Goal: Information Seeking & Learning: Learn about a topic

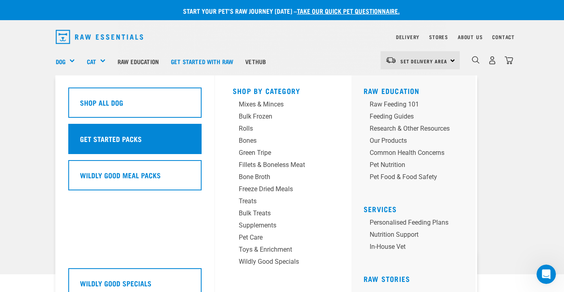
click at [140, 139] on div "Get Started Packs" at bounding box center [134, 139] width 133 height 30
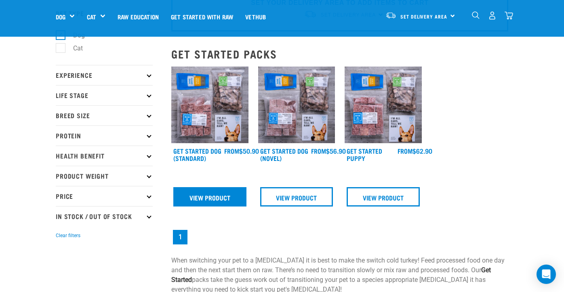
scroll to position [55, 0]
click at [196, 197] on link "View Product" at bounding box center [209, 196] width 73 height 19
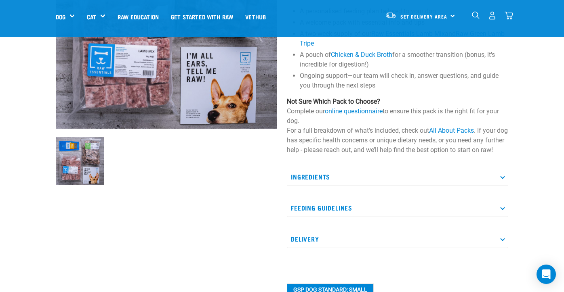
scroll to position [150, 0]
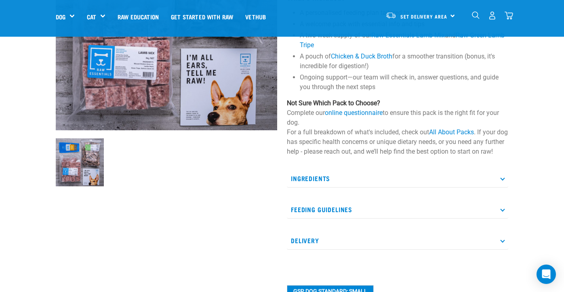
click at [503, 212] on icon at bounding box center [502, 209] width 4 height 4
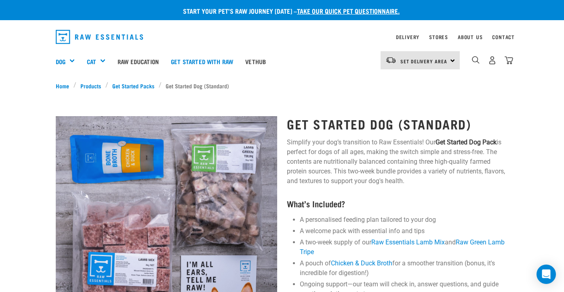
scroll to position [0, 0]
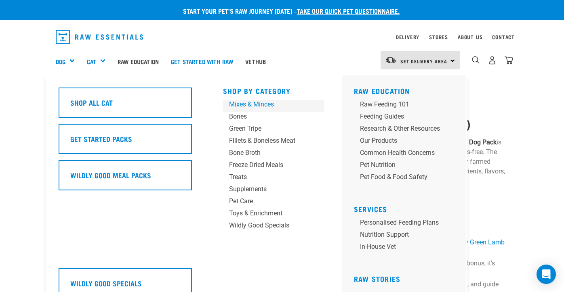
click at [246, 103] on div "Mixes & Minces" at bounding box center [267, 105] width 76 height 10
click at [265, 166] on div "Freeze Dried Meals" at bounding box center [267, 165] width 76 height 10
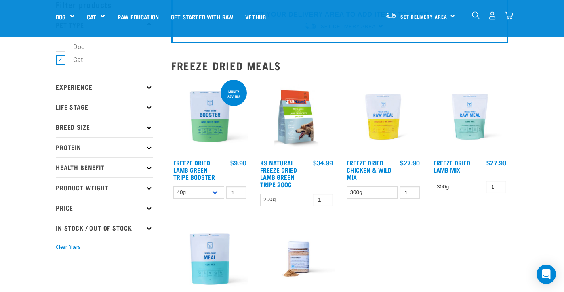
scroll to position [42, 0]
click at [451, 164] on link "Freeze Dried Lamb Mix" at bounding box center [451, 166] width 37 height 11
